Goal: Transaction & Acquisition: Purchase product/service

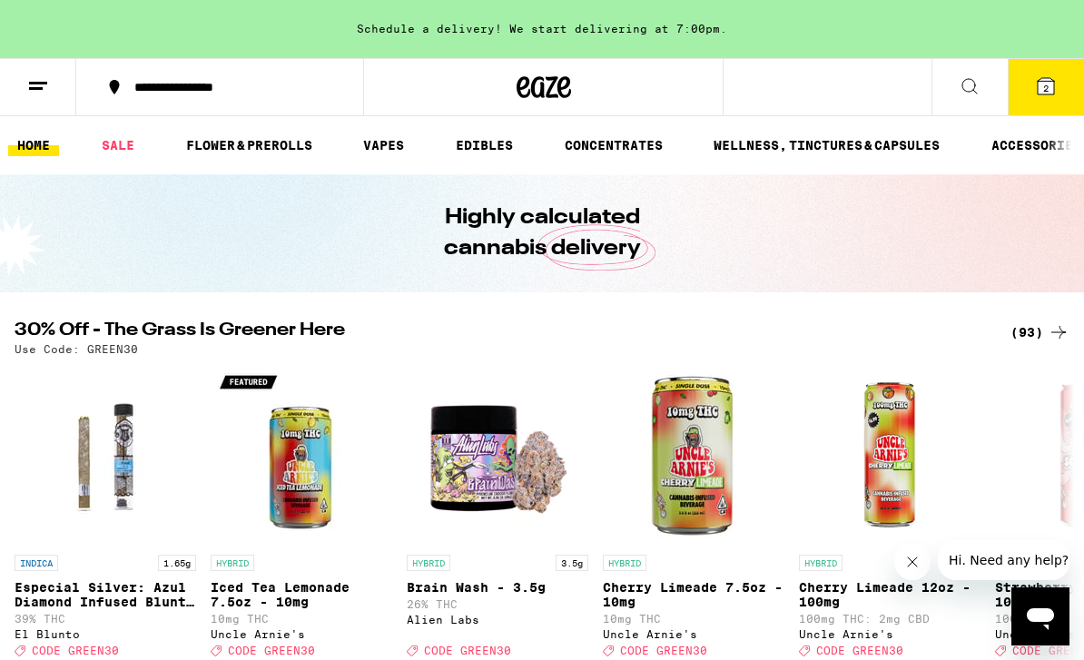
click at [248, 153] on link "FLOWER & PREROLLS" at bounding box center [249, 145] width 144 height 22
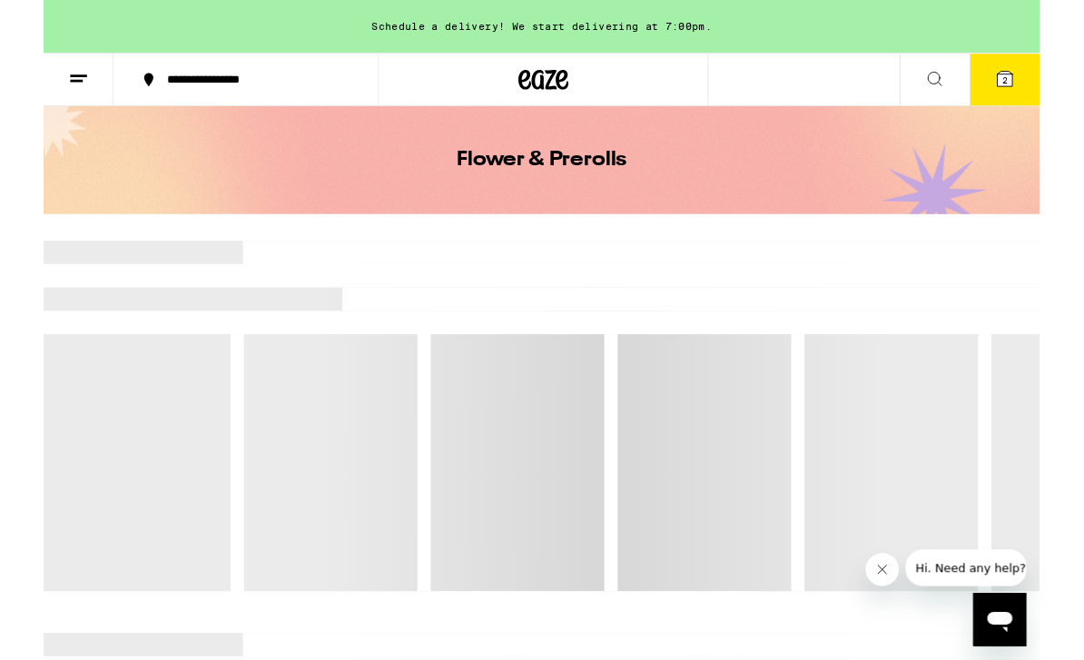
scroll to position [60, 0]
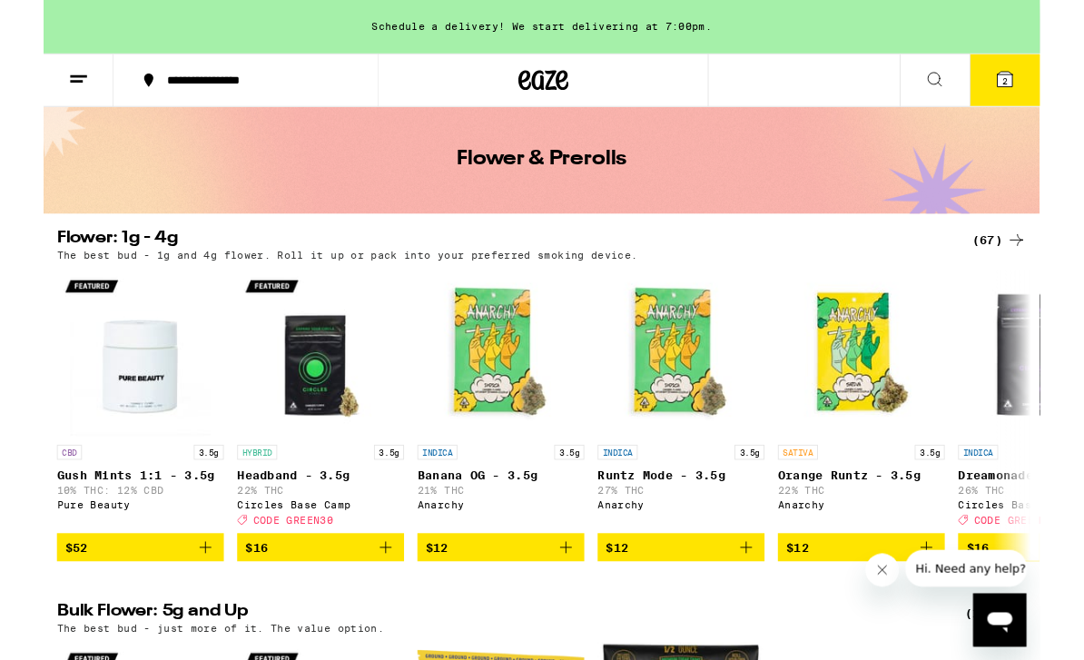
click at [1048, 255] on icon at bounding box center [1059, 262] width 22 height 22
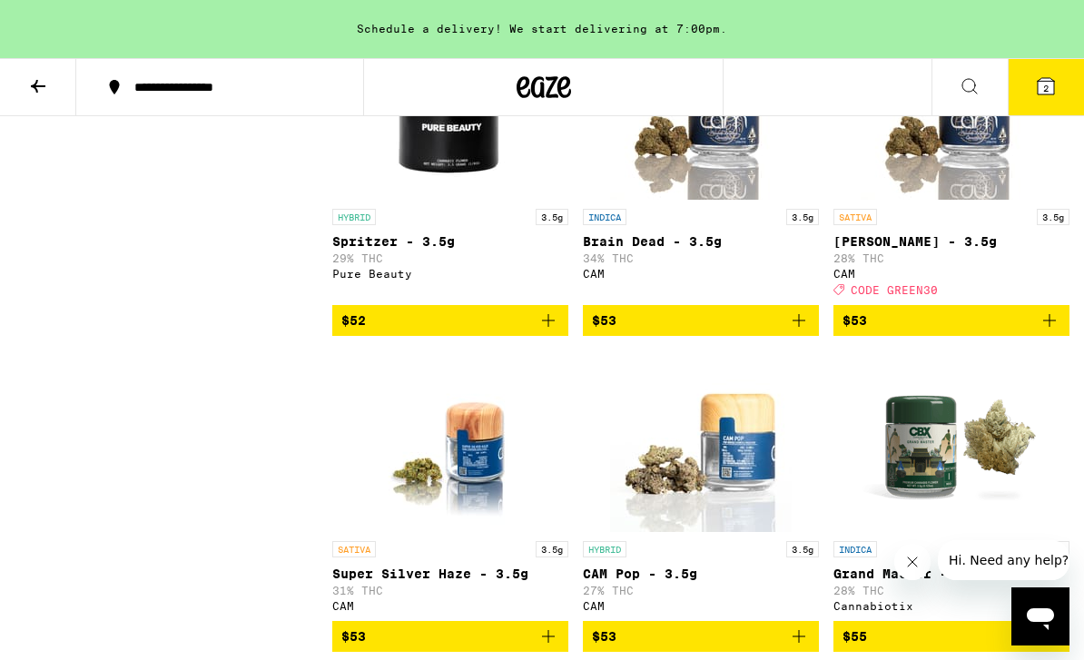
scroll to position [5770, 0]
